Goal: Check status: Check status

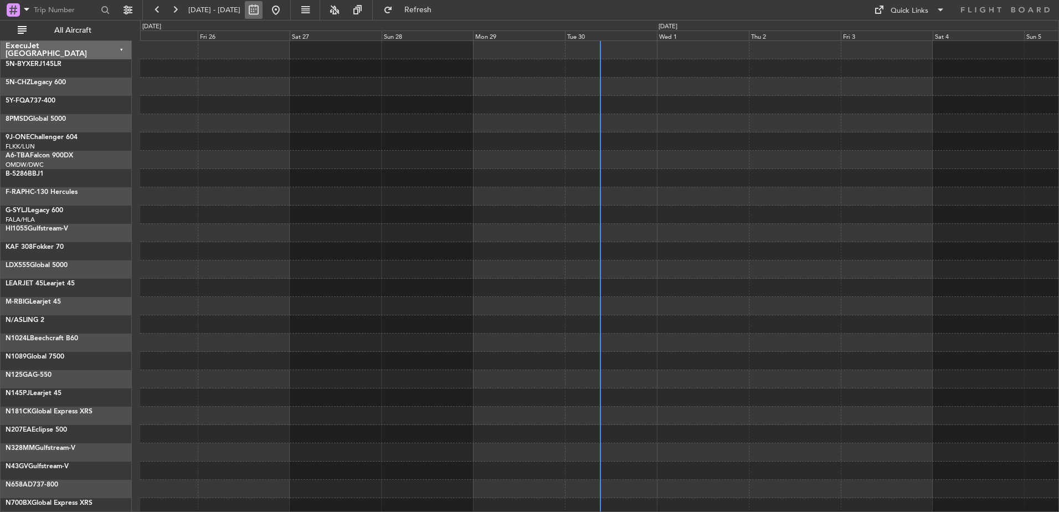
click at [263, 12] on button at bounding box center [254, 10] width 18 height 18
select select "9"
select select "2025"
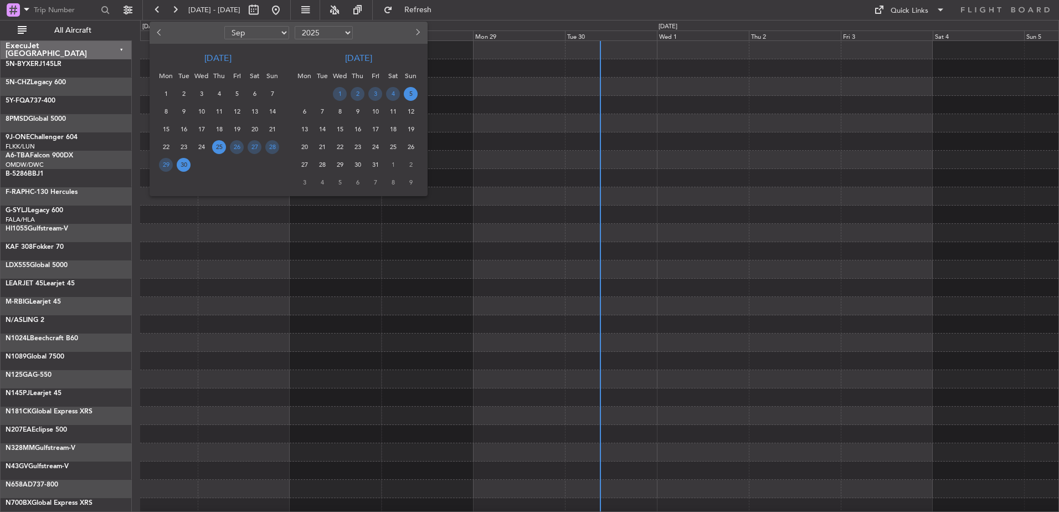
click at [182, 166] on span "30" at bounding box center [184, 165] width 14 height 14
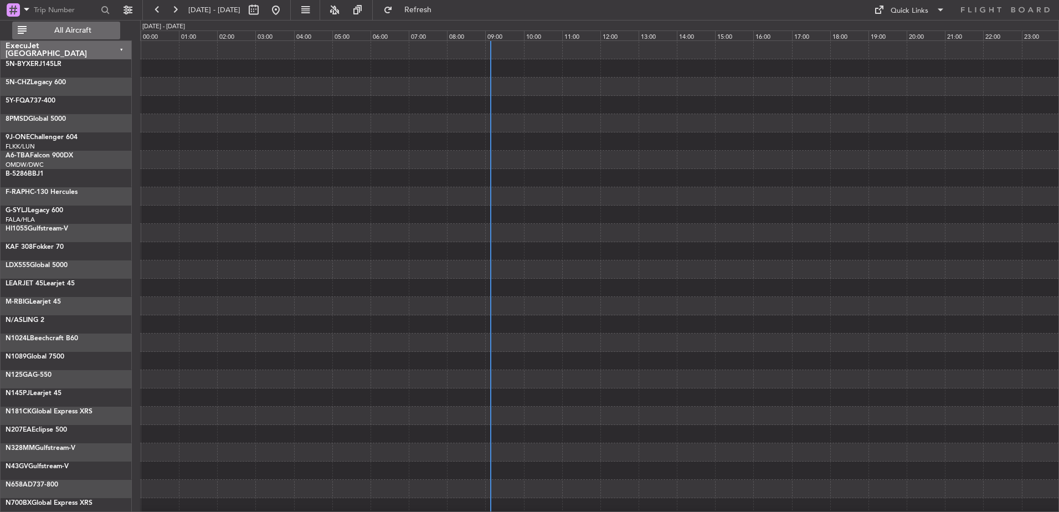
click at [76, 30] on span "All Aircraft" at bounding box center [73, 31] width 88 height 8
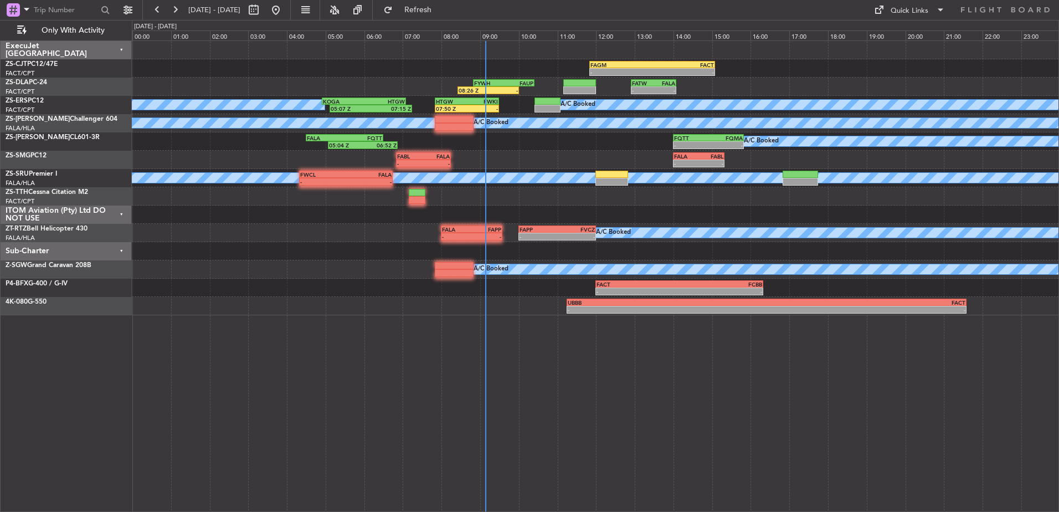
click at [119, 215] on div "ITOM Aviation (Pty) Ltd DO NOT USE" at bounding box center [66, 214] width 131 height 18
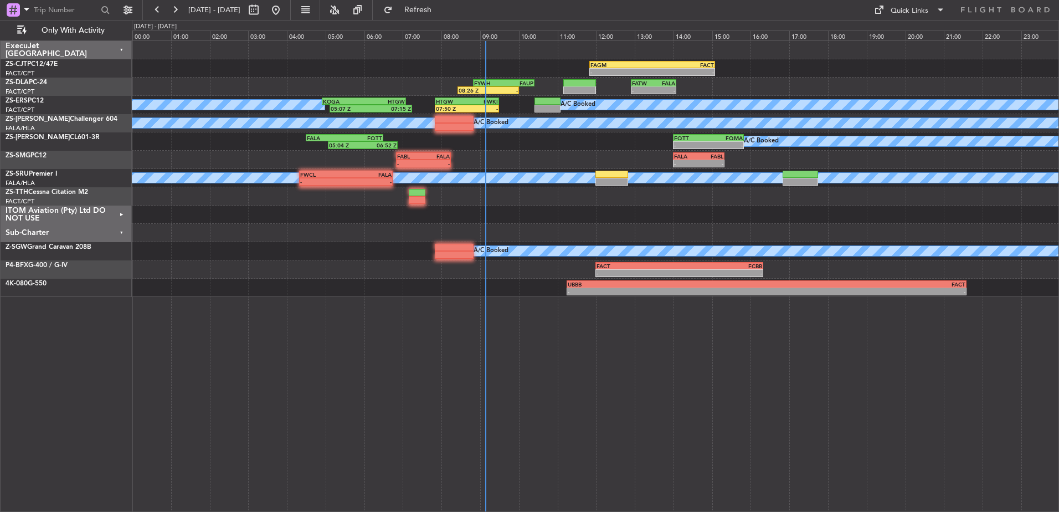
click at [124, 229] on div "Sub-Charter" at bounding box center [66, 233] width 131 height 18
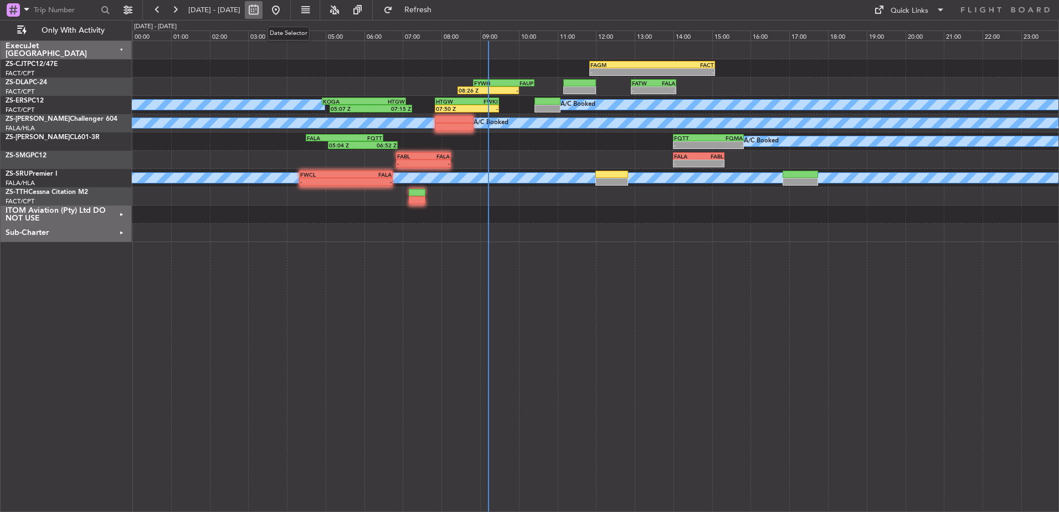
click at [263, 12] on button at bounding box center [254, 10] width 18 height 18
select select "9"
select select "2025"
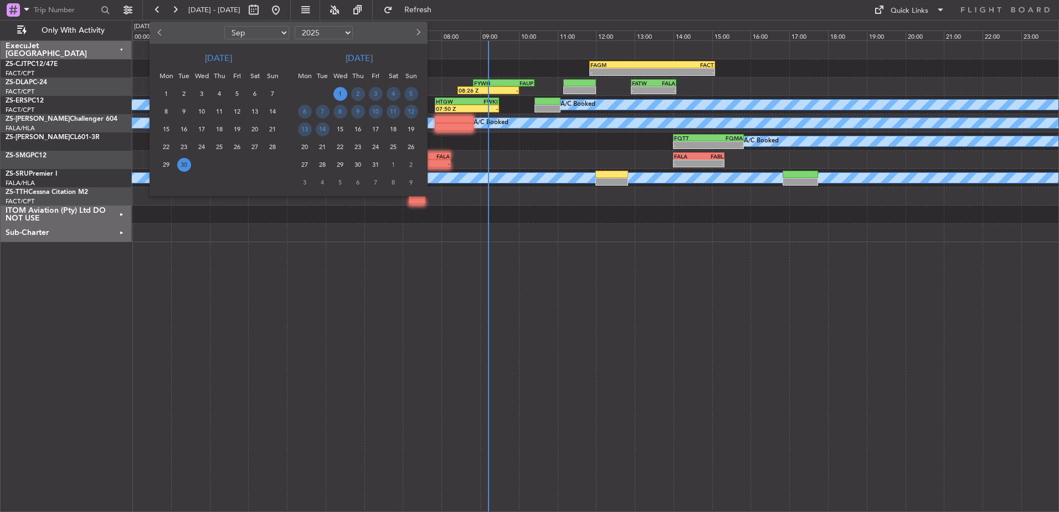
click at [346, 94] on span "1" at bounding box center [340, 94] width 14 height 14
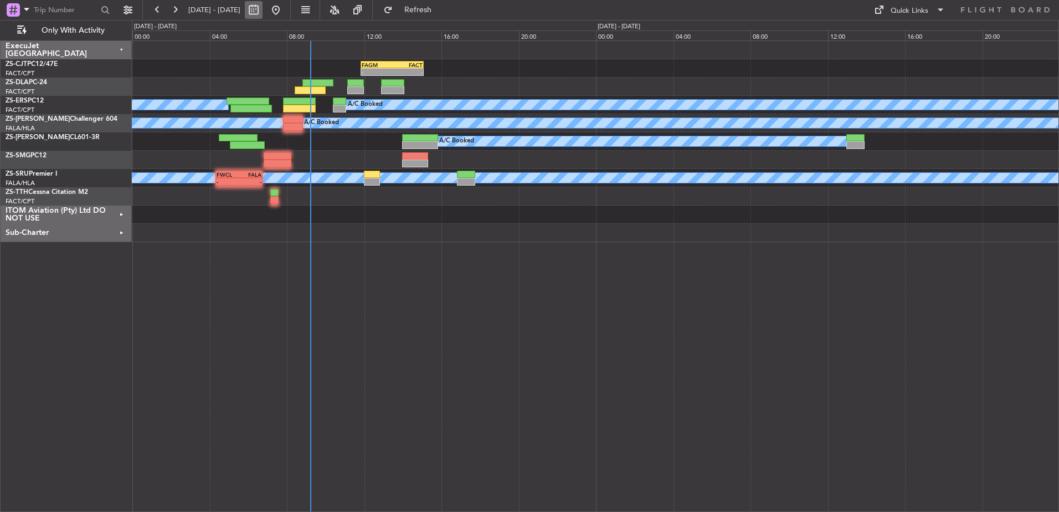
click at [263, 14] on button at bounding box center [254, 10] width 18 height 18
select select "9"
select select "2025"
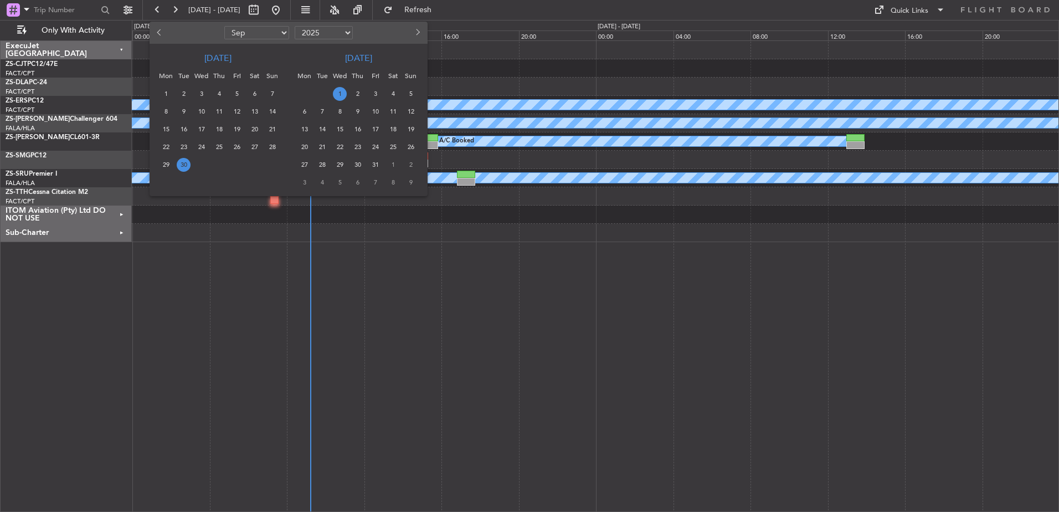
click at [338, 95] on span "1" at bounding box center [340, 94] width 14 height 14
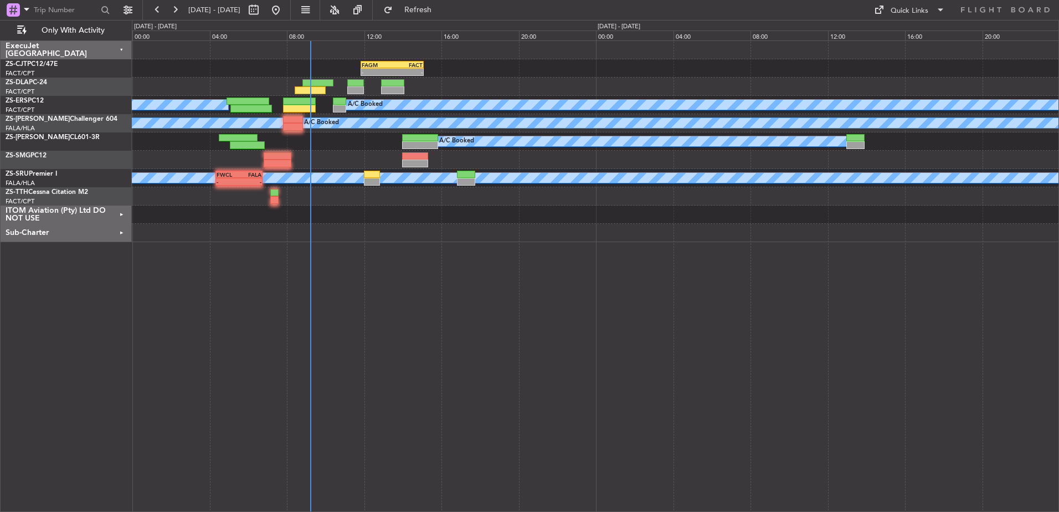
select select "10"
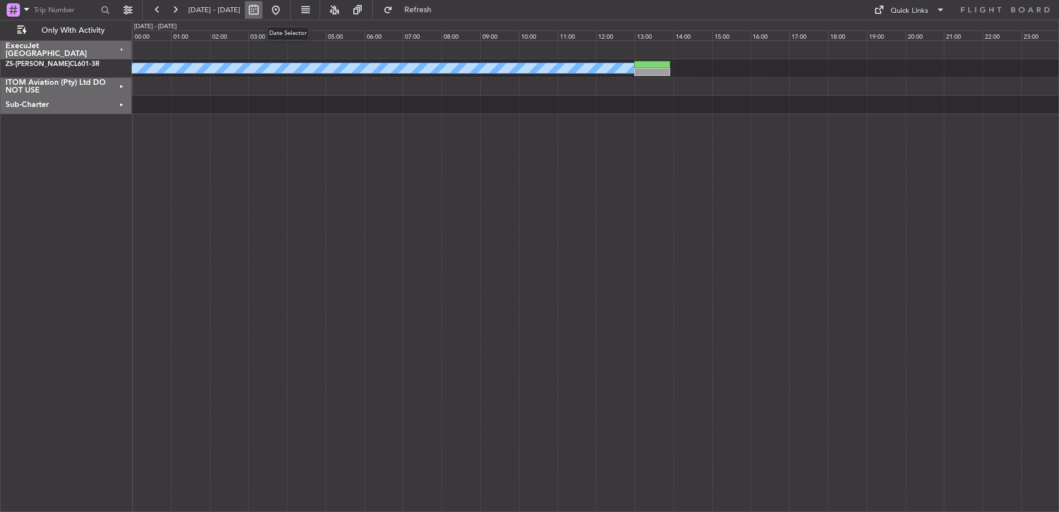
click at [263, 10] on button at bounding box center [254, 10] width 18 height 18
select select "10"
select select "2025"
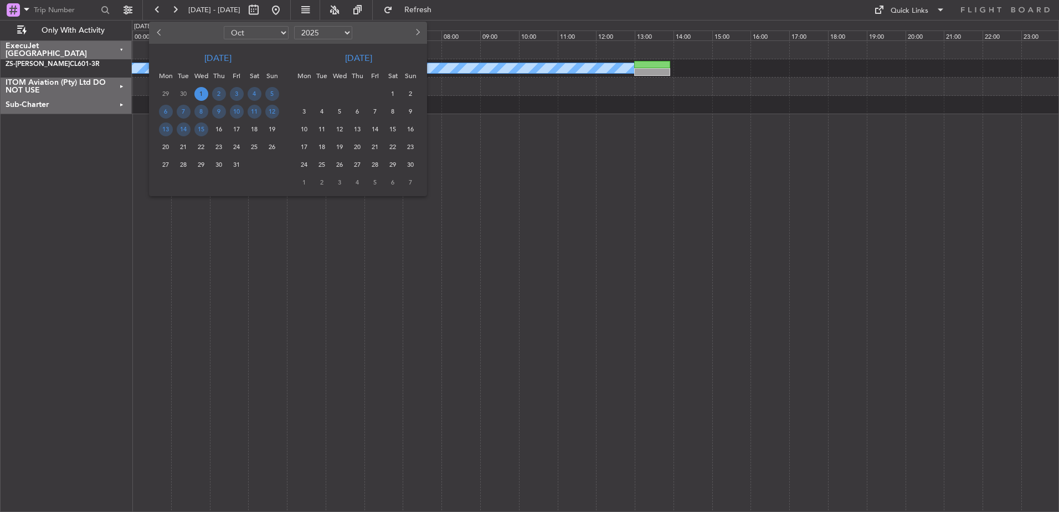
click at [156, 32] on button "Previous month" at bounding box center [159, 33] width 12 height 18
select select "9"
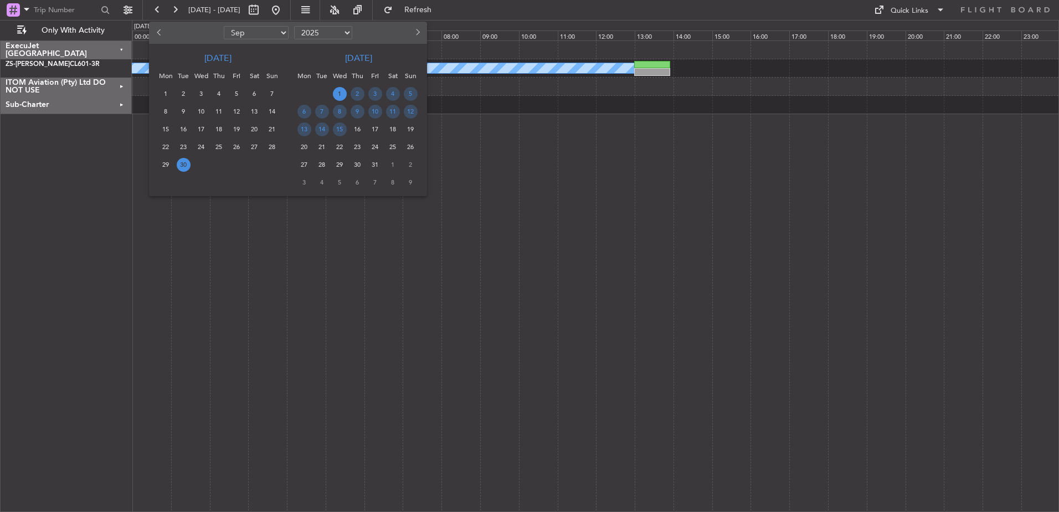
click at [186, 165] on span "30" at bounding box center [184, 165] width 14 height 14
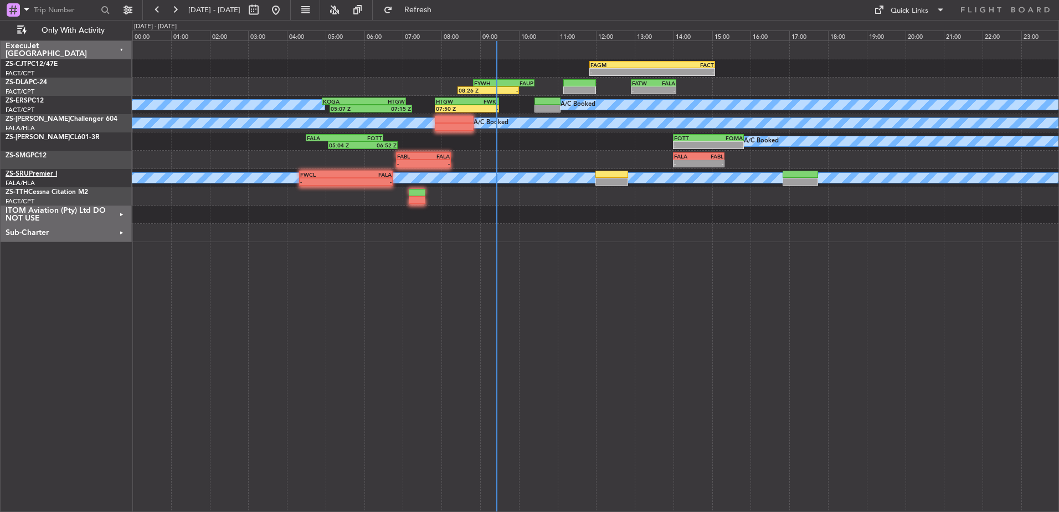
click at [30, 172] on link "ZS-SRU Premier I" at bounding box center [32, 174] width 52 height 7
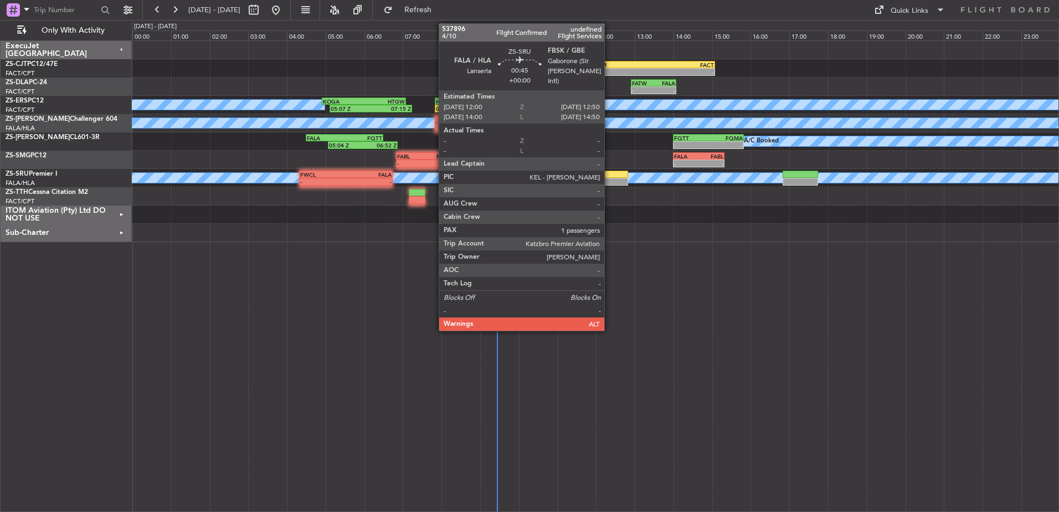
click at [609, 180] on div at bounding box center [611, 182] width 33 height 8
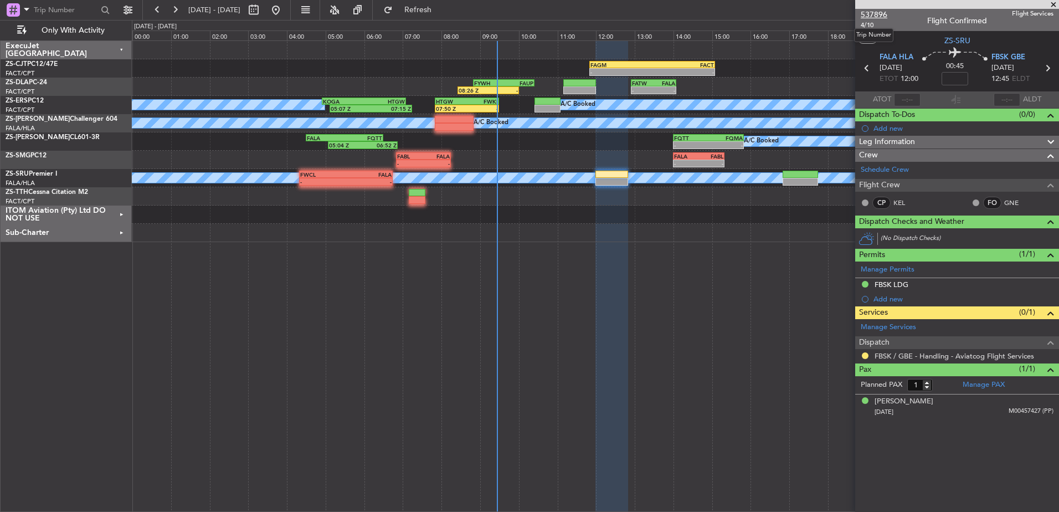
click at [878, 14] on span "537896" at bounding box center [874, 15] width 27 height 12
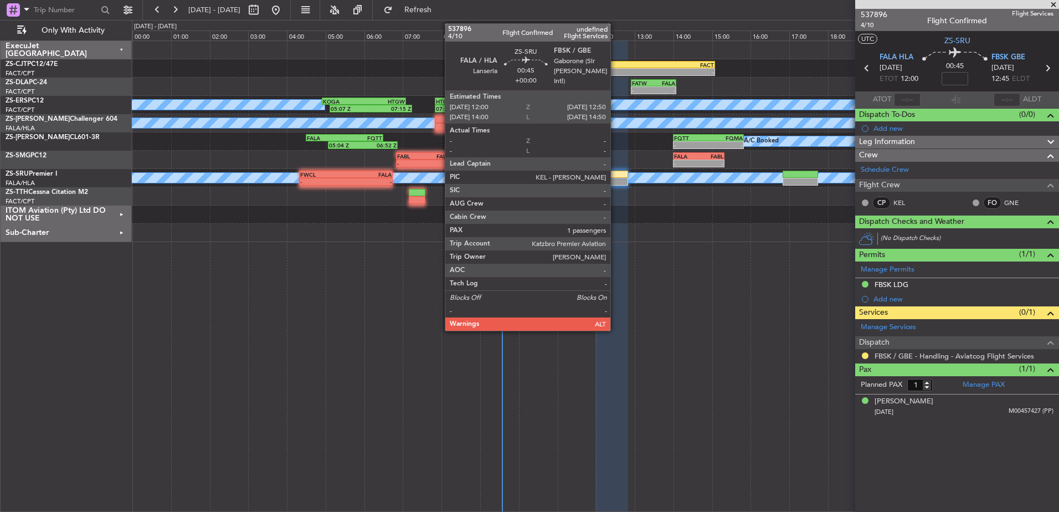
click at [615, 176] on div at bounding box center [611, 175] width 33 height 8
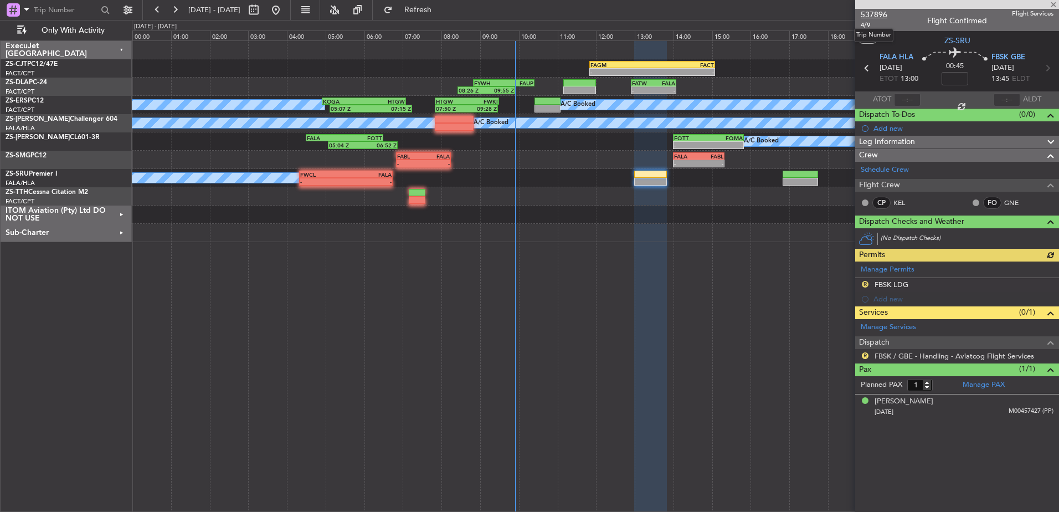
click at [881, 10] on span "537896" at bounding box center [874, 15] width 27 height 12
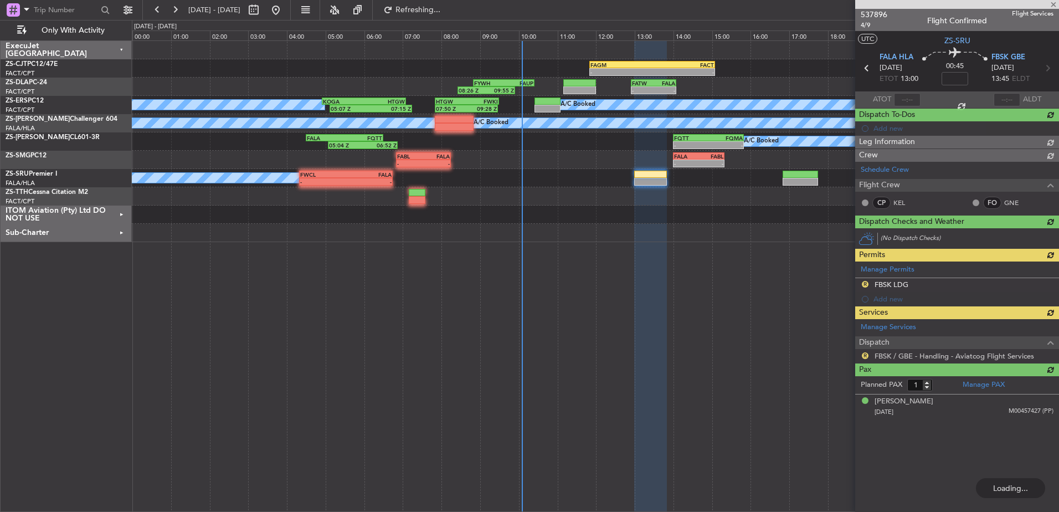
click at [1055, 3] on div at bounding box center [957, 4] width 204 height 9
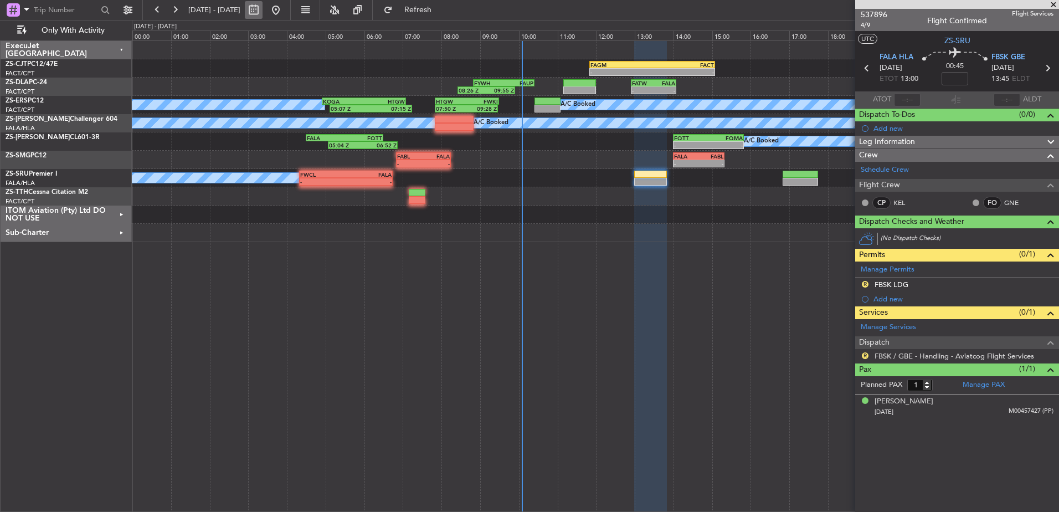
click at [263, 10] on button at bounding box center [254, 10] width 18 height 18
select select "9"
select select "2025"
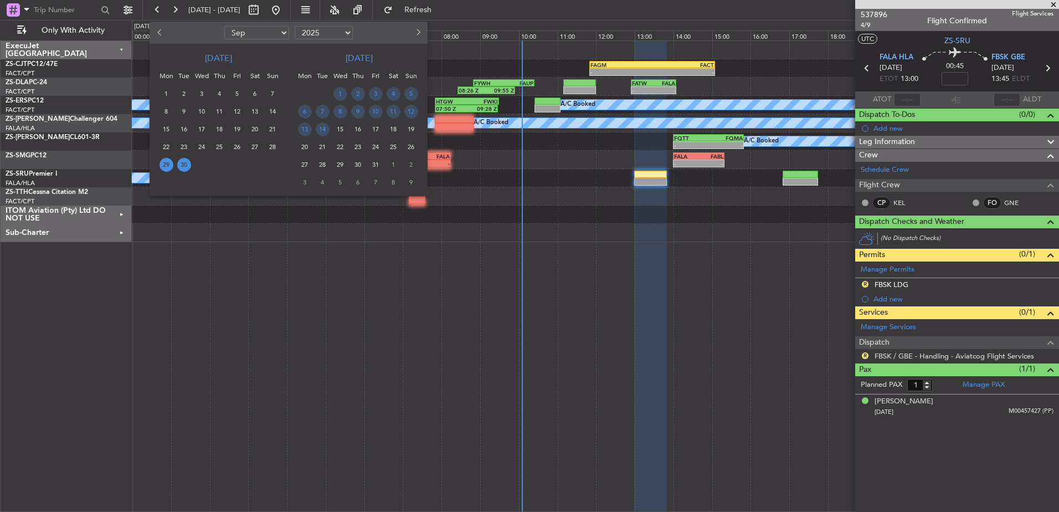
click at [168, 162] on span "29" at bounding box center [167, 165] width 14 height 14
click at [169, 162] on span "29" at bounding box center [167, 165] width 14 height 14
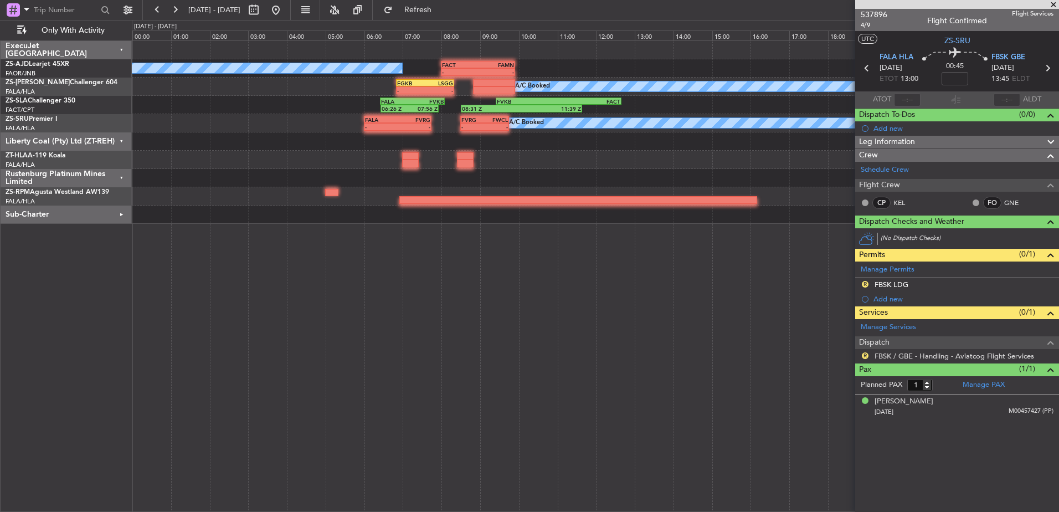
click at [125, 214] on div "Sub-Charter" at bounding box center [66, 214] width 131 height 18
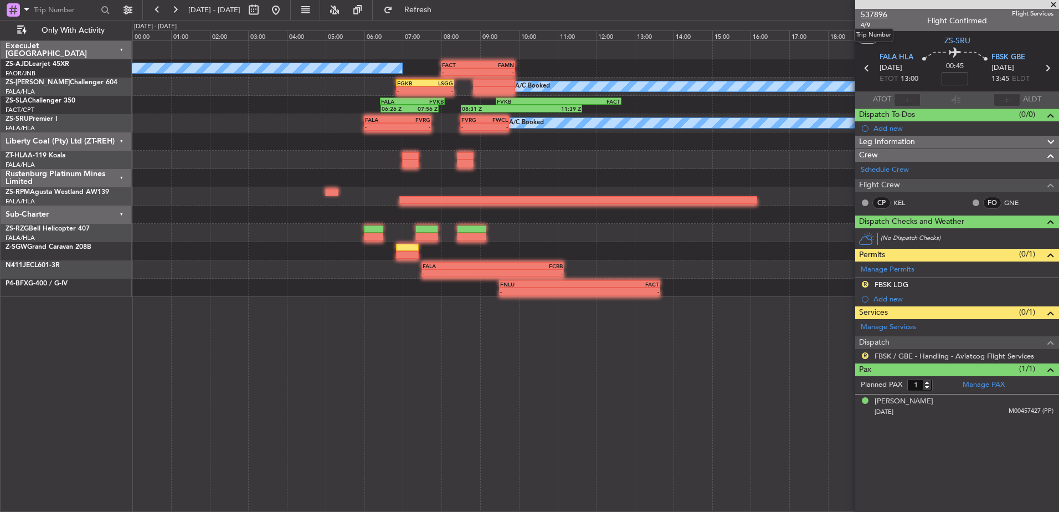
click at [878, 11] on span "537896" at bounding box center [874, 15] width 27 height 12
click at [1055, 4] on span at bounding box center [1053, 5] width 11 height 10
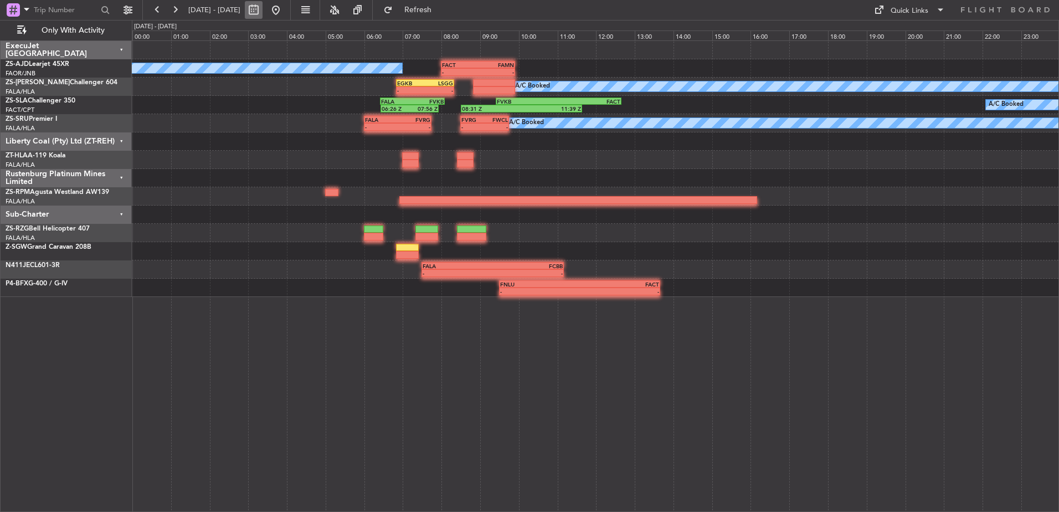
click at [263, 12] on button at bounding box center [254, 10] width 18 height 18
select select "9"
select select "2025"
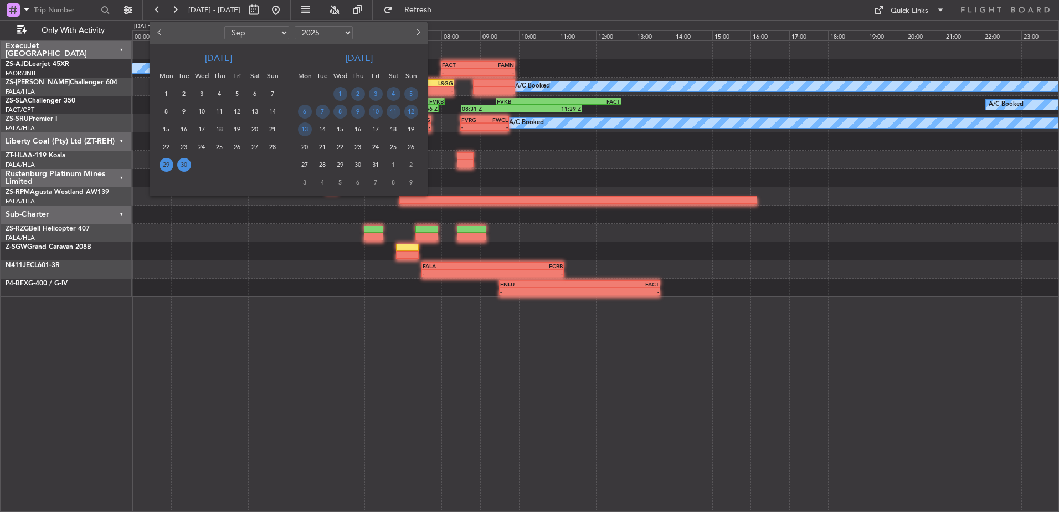
click at [189, 164] on span "30" at bounding box center [184, 165] width 14 height 14
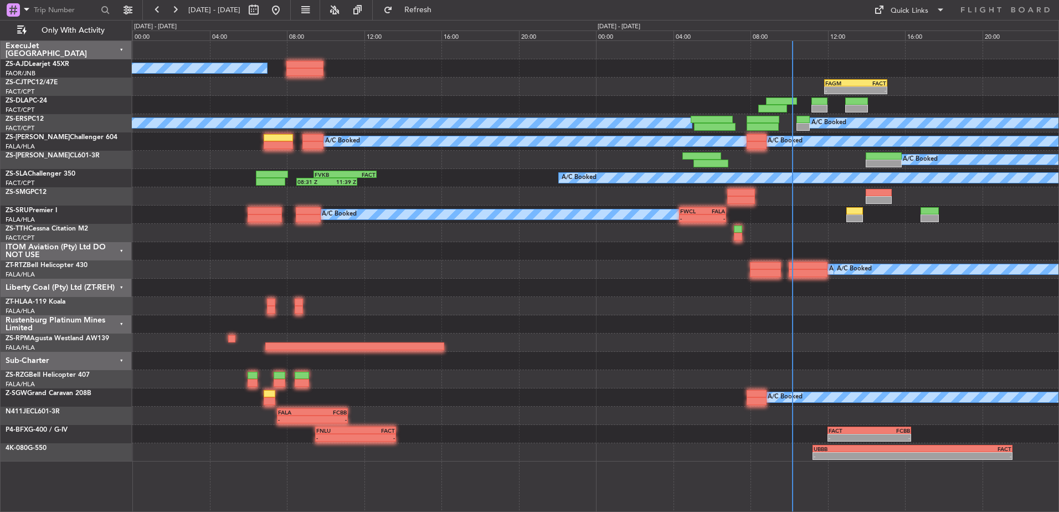
click at [121, 248] on div "ITOM Aviation (Pty) Ltd DO NOT USE" at bounding box center [66, 251] width 131 height 18
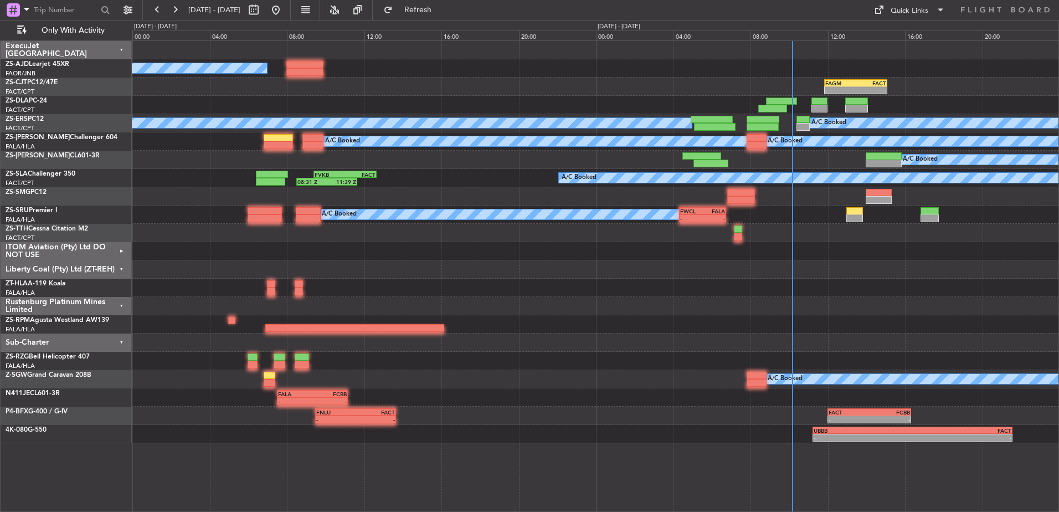
click at [120, 270] on div "Liberty Coal (Pty) Ltd (ZT-REH)" at bounding box center [66, 269] width 131 height 18
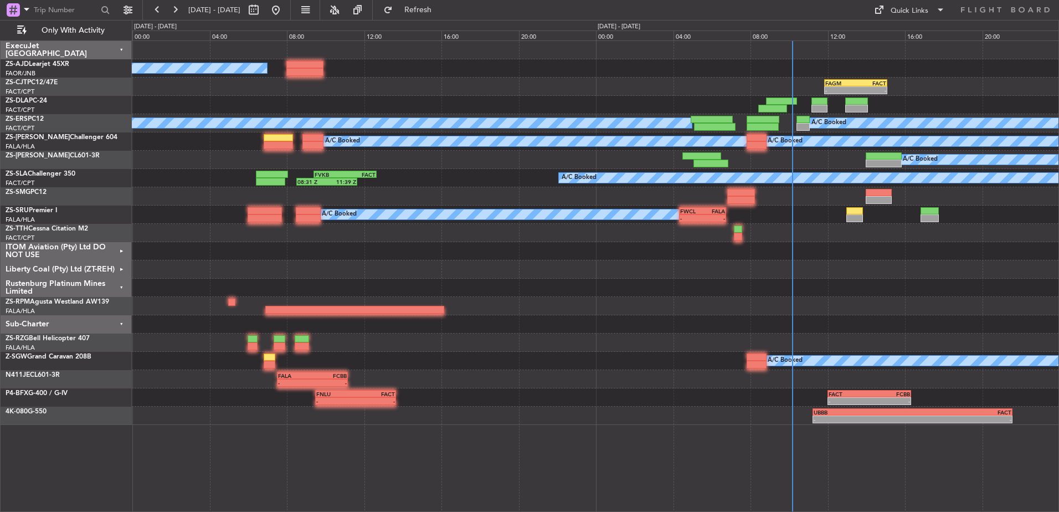
click at [122, 287] on div "Rustenburg Platinum Mines Limited" at bounding box center [66, 288] width 131 height 18
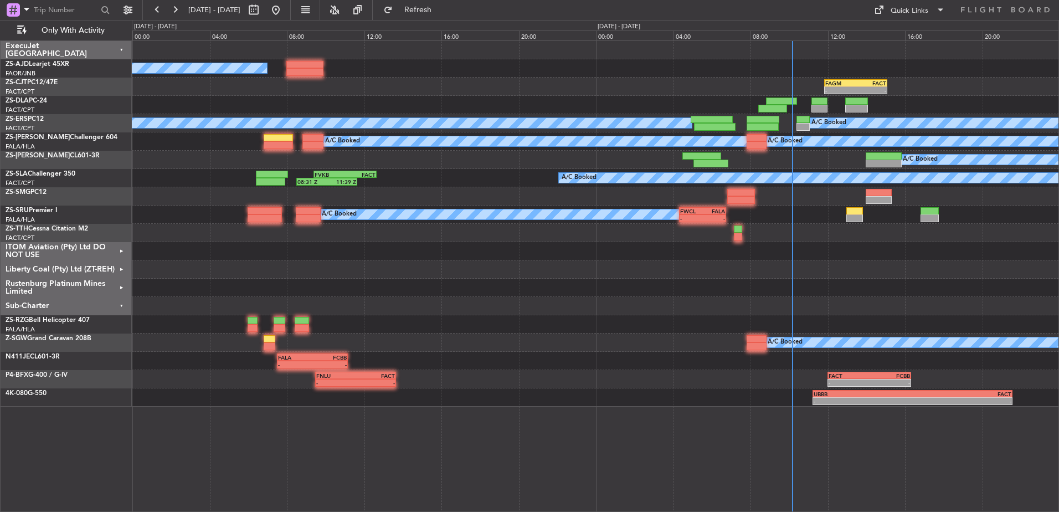
click at [122, 306] on div "Sub-Charter" at bounding box center [66, 306] width 131 height 18
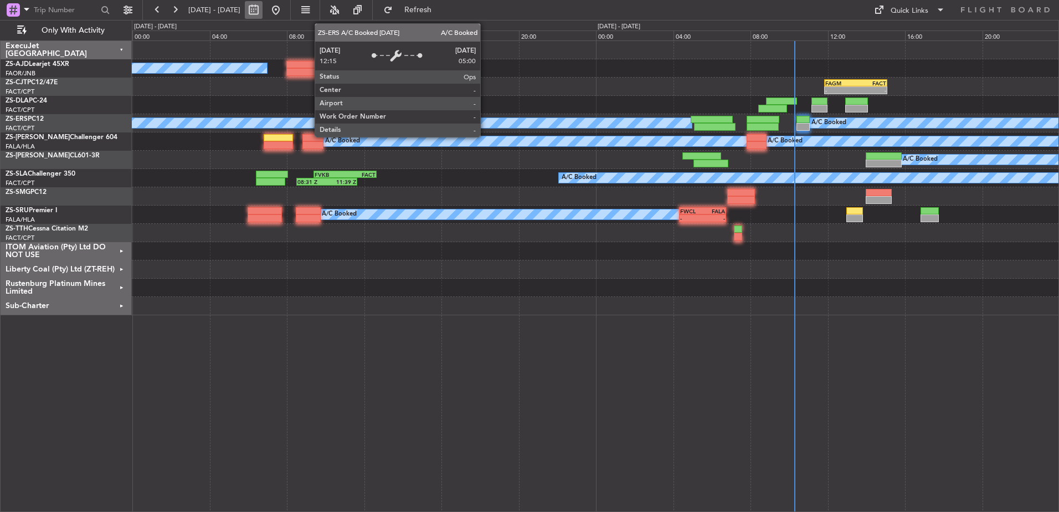
click at [263, 8] on button at bounding box center [254, 10] width 18 height 18
select select "9"
select select "2025"
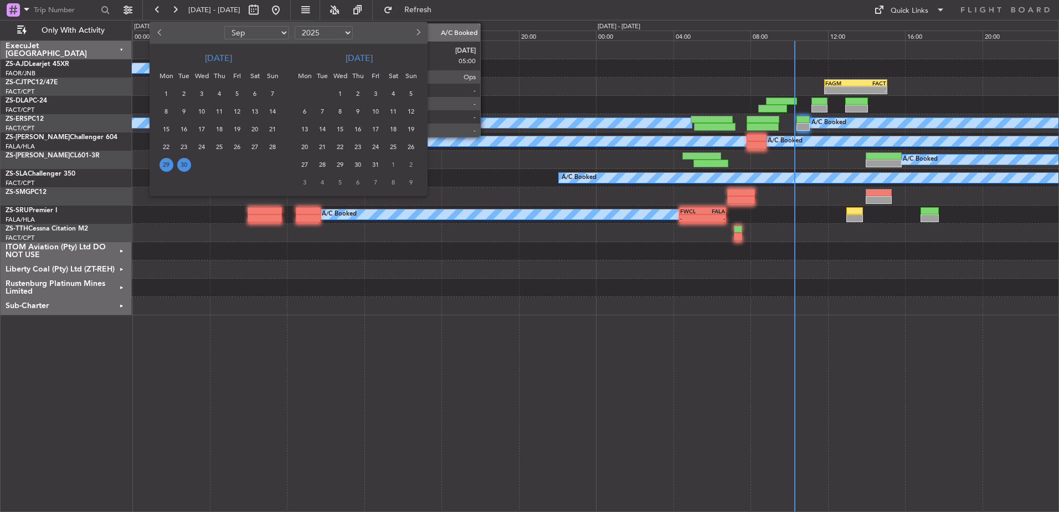
click at [187, 163] on span "30" at bounding box center [184, 165] width 14 height 14
click at [186, 165] on span "30" at bounding box center [184, 165] width 14 height 14
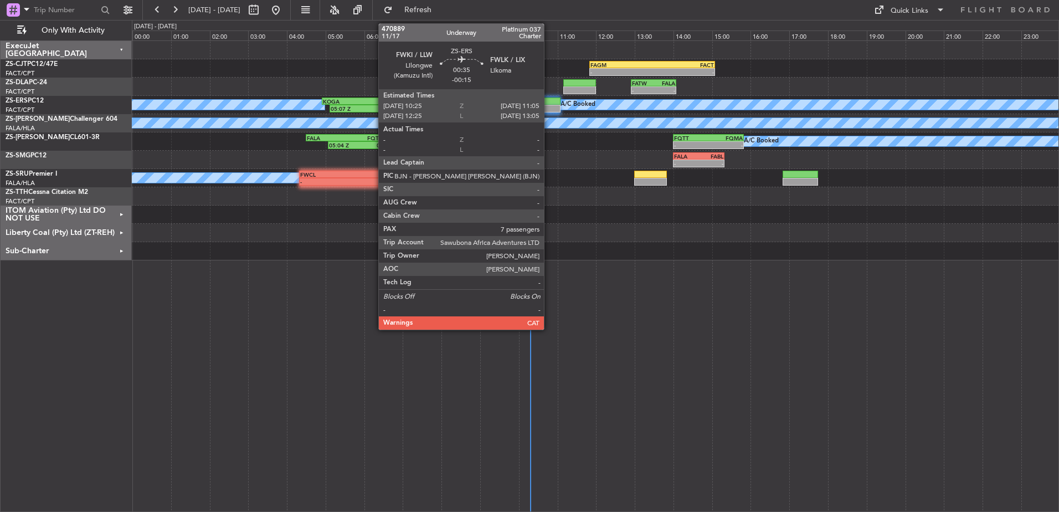
click at [549, 101] on div at bounding box center [547, 101] width 26 height 8
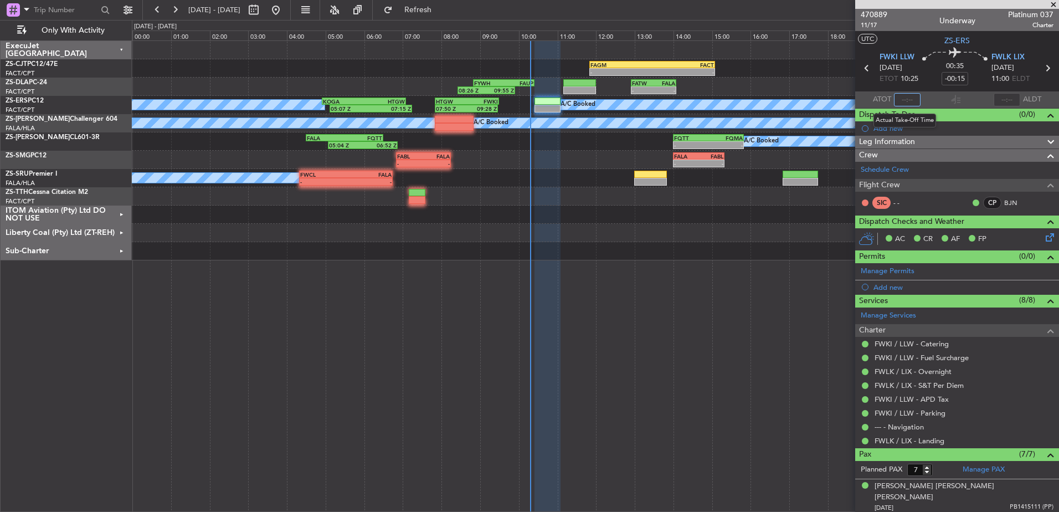
click at [910, 96] on input "text" at bounding box center [907, 99] width 27 height 13
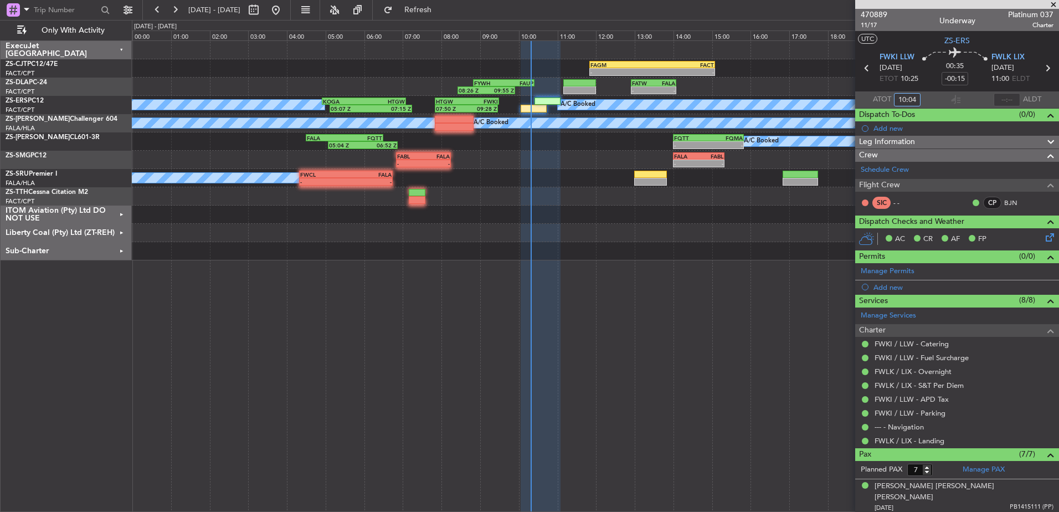
type input "10:04"
click at [1053, 2] on span at bounding box center [1053, 5] width 11 height 10
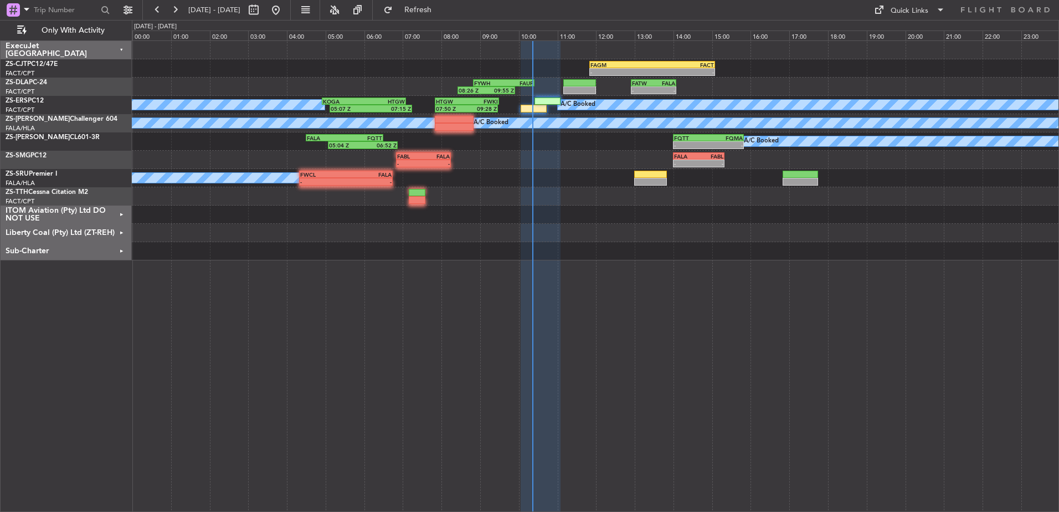
type input "0"
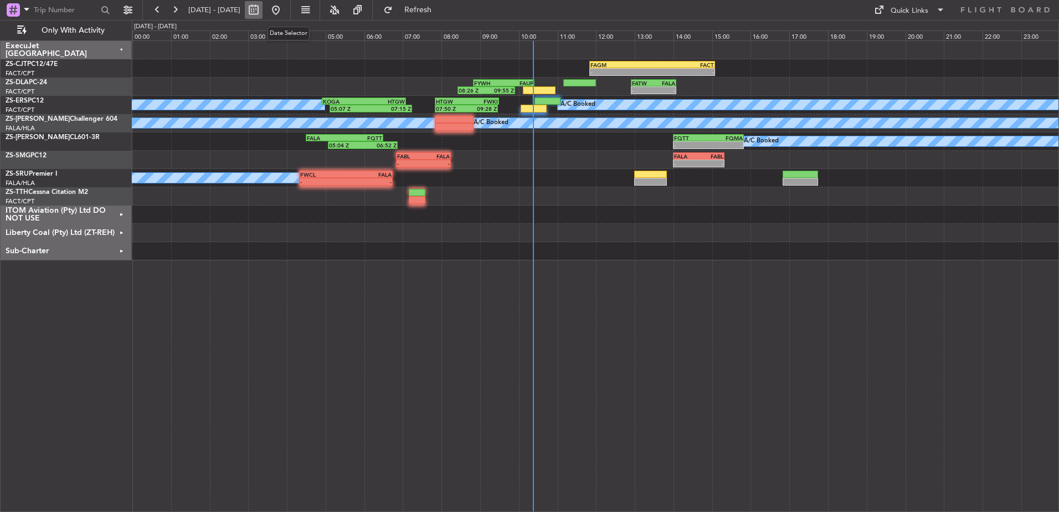
click at [263, 12] on button at bounding box center [254, 10] width 18 height 18
select select "9"
select select "2025"
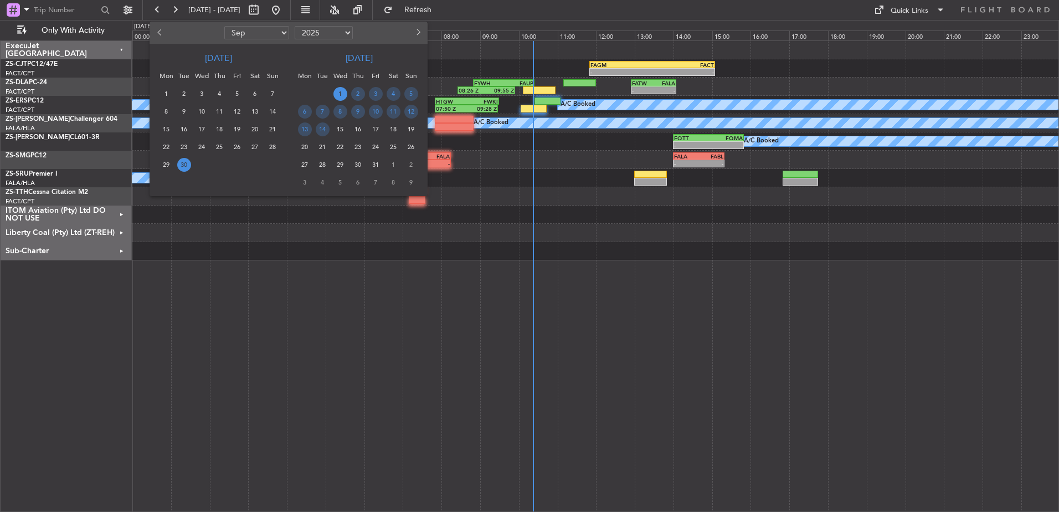
click at [338, 93] on span "1" at bounding box center [340, 94] width 14 height 14
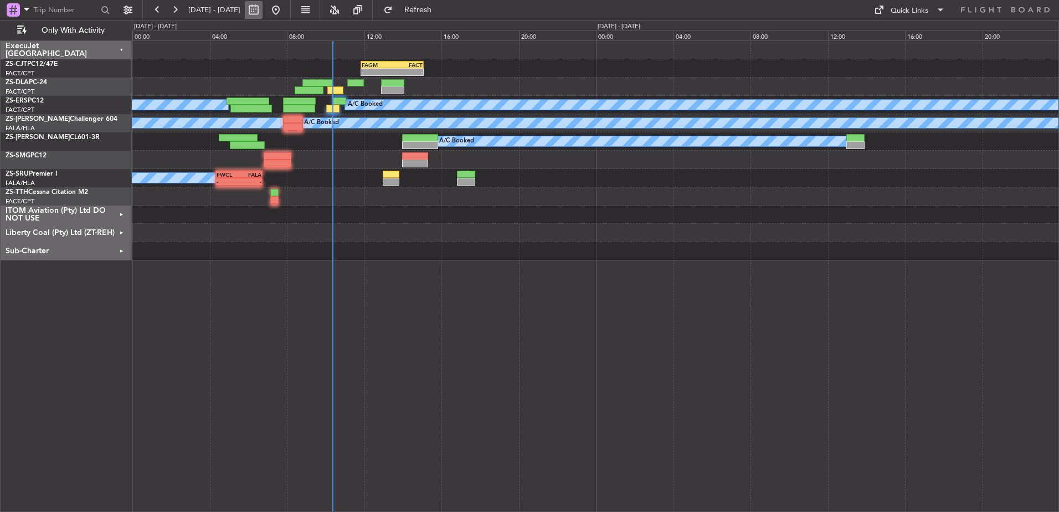
click at [263, 11] on button at bounding box center [254, 10] width 18 height 18
select select "9"
select select "2025"
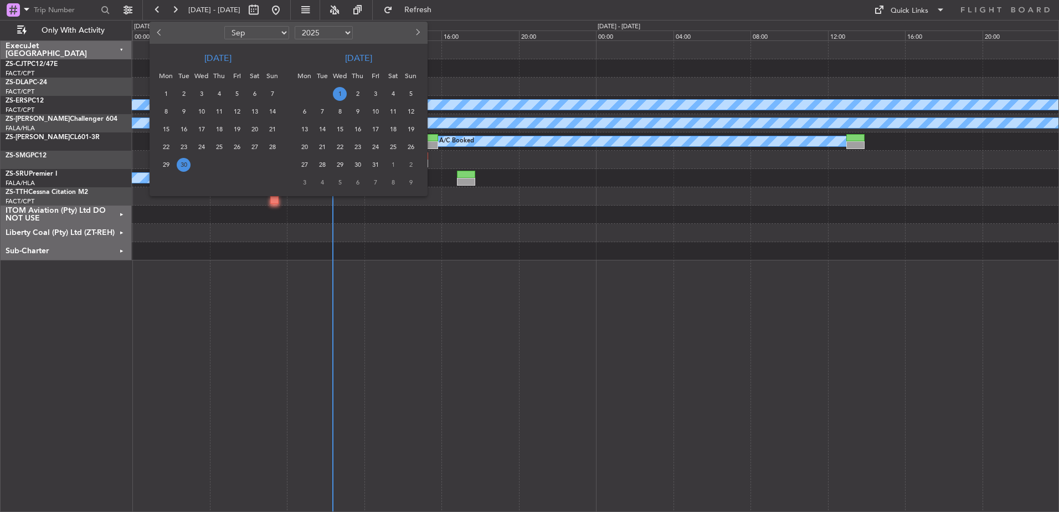
click at [345, 91] on span "1" at bounding box center [340, 94] width 14 height 14
click at [340, 92] on span "1" at bounding box center [340, 94] width 14 height 14
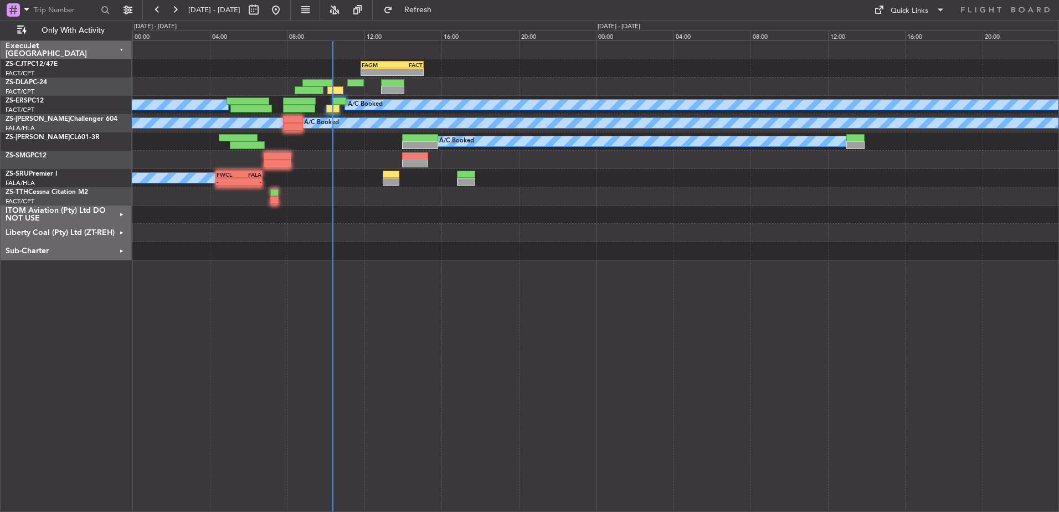
select select "10"
